Goal: Find specific page/section: Find specific page/section

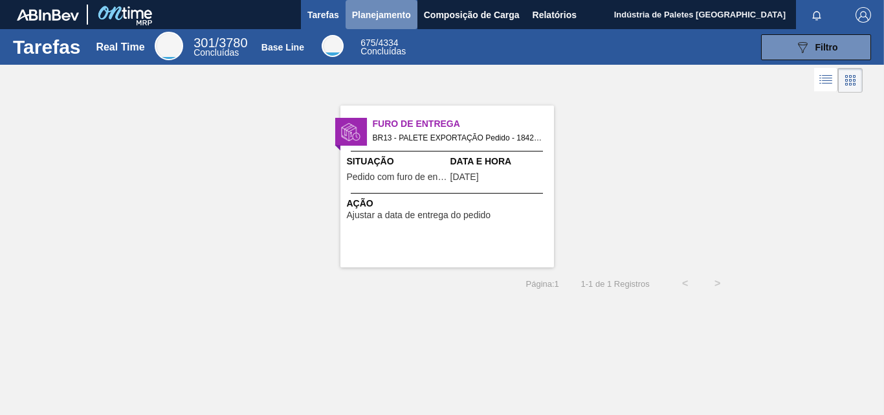
click at [375, 18] on span "Planejamento" at bounding box center [381, 15] width 59 height 16
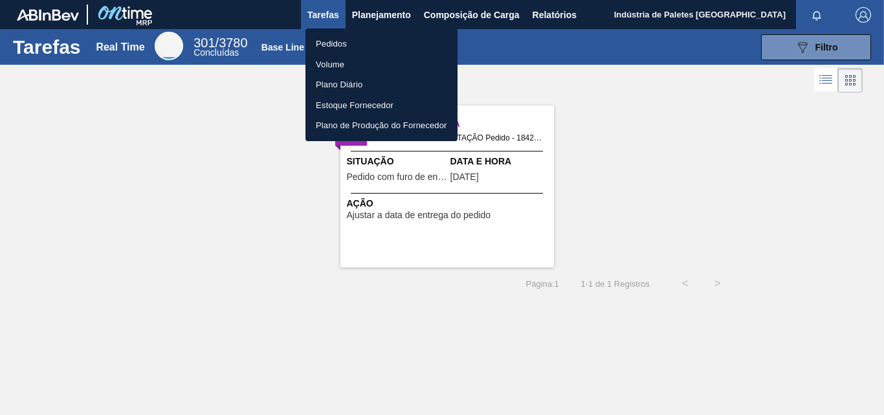
click at [348, 46] on li "Pedidos" at bounding box center [381, 44] width 152 height 21
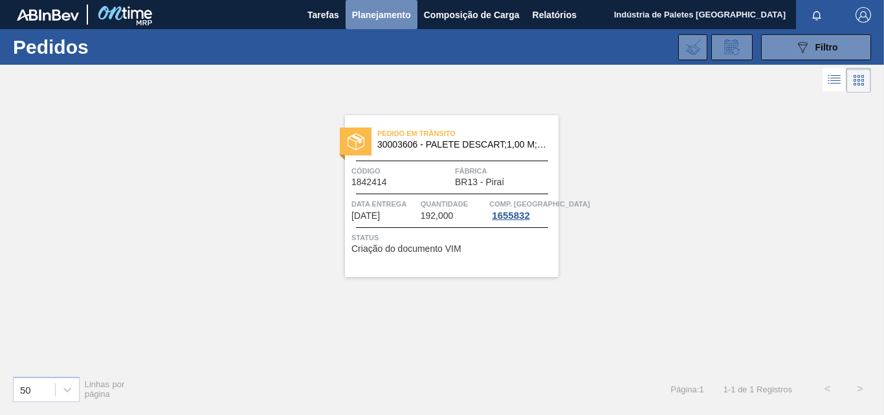
click at [388, 19] on span "Planejamento" at bounding box center [381, 15] width 59 height 16
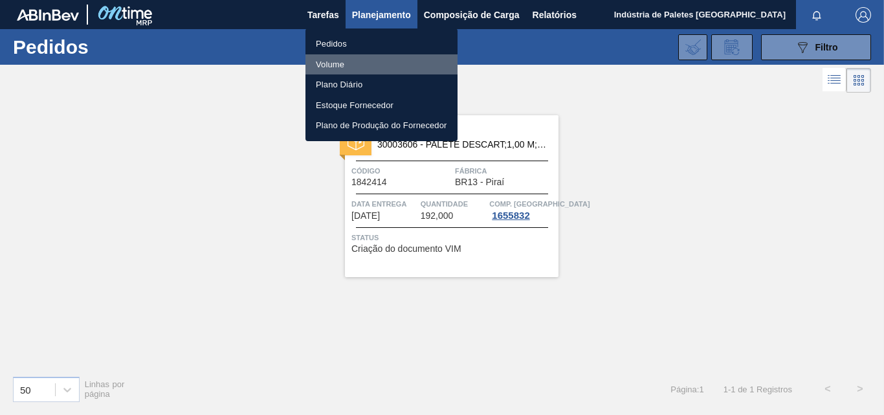
click at [339, 65] on li "Volume" at bounding box center [381, 64] width 152 height 21
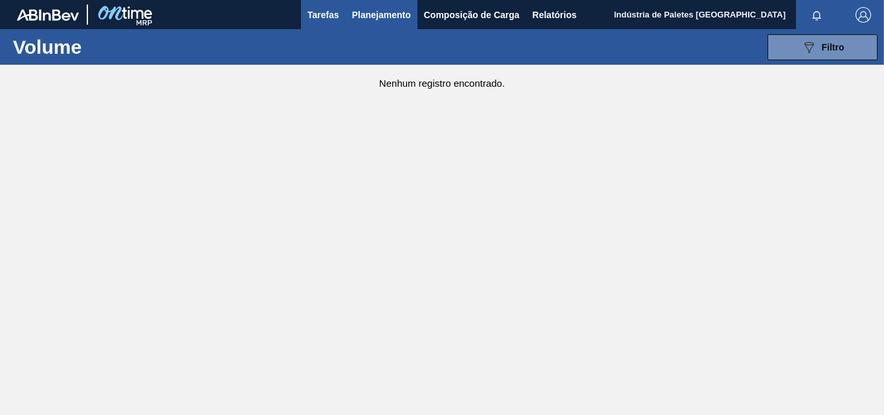
click at [327, 19] on span "Tarefas" at bounding box center [323, 15] width 32 height 16
